Goal: Information Seeking & Learning: Learn about a topic

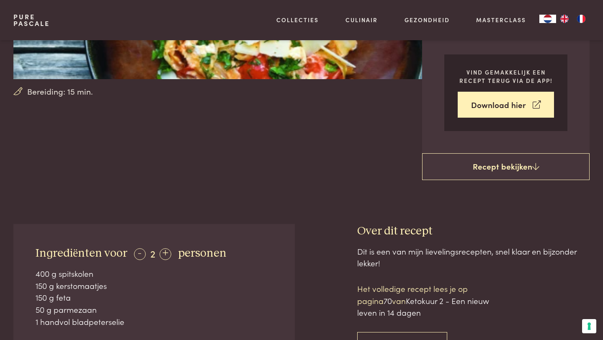
scroll to position [142, 0]
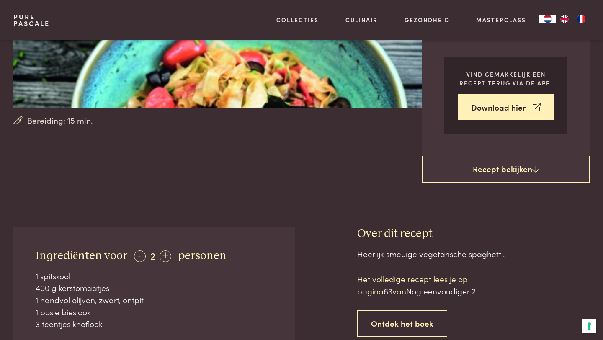
scroll to position [205, 0]
